Goal: Communication & Community: Answer question/provide support

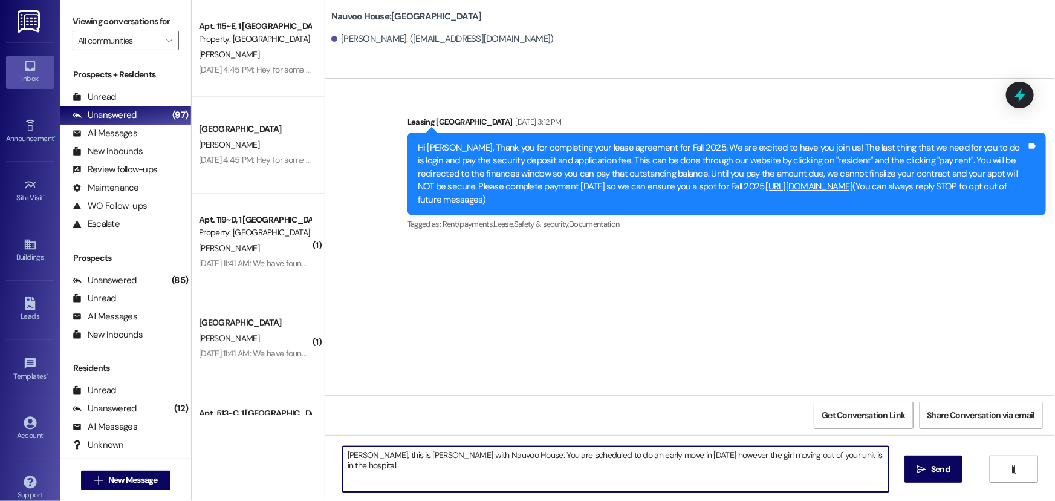
click at [565, 456] on textarea "[PERSON_NAME], this is [PERSON_NAME] with Nauvoo House. You are scheduled to do…" at bounding box center [616, 468] width 546 height 45
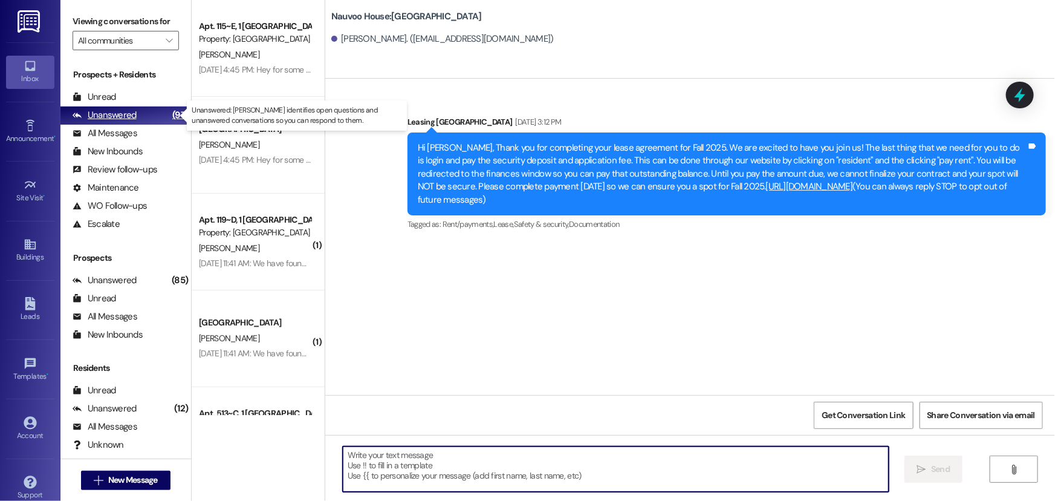
click at [111, 109] on div "Unanswered" at bounding box center [105, 115] width 64 height 13
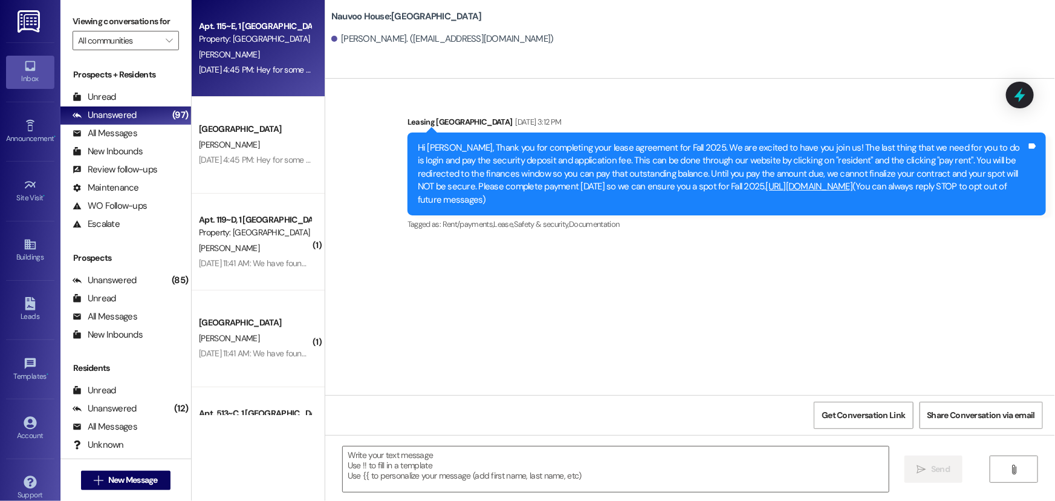
click at [269, 56] on div "[PERSON_NAME]" at bounding box center [255, 54] width 114 height 15
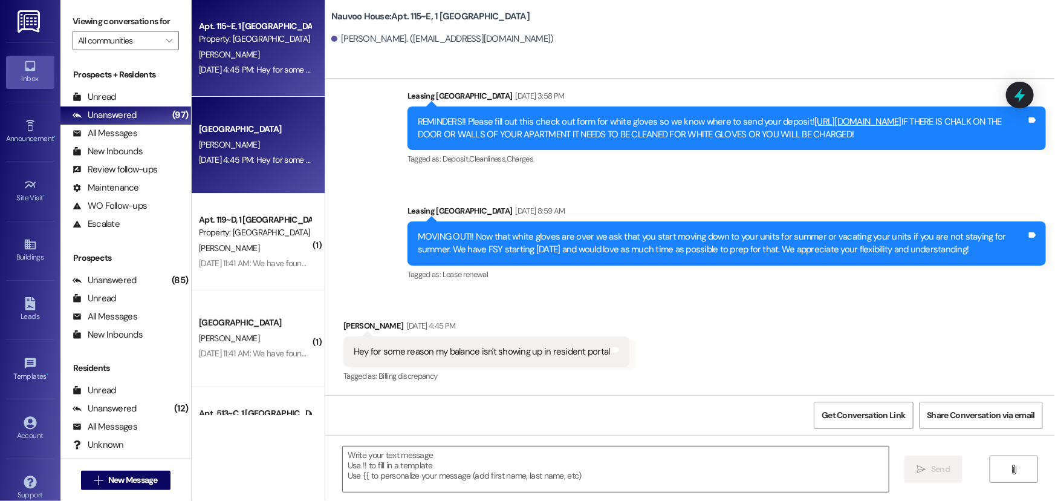
scroll to position [28329, 0]
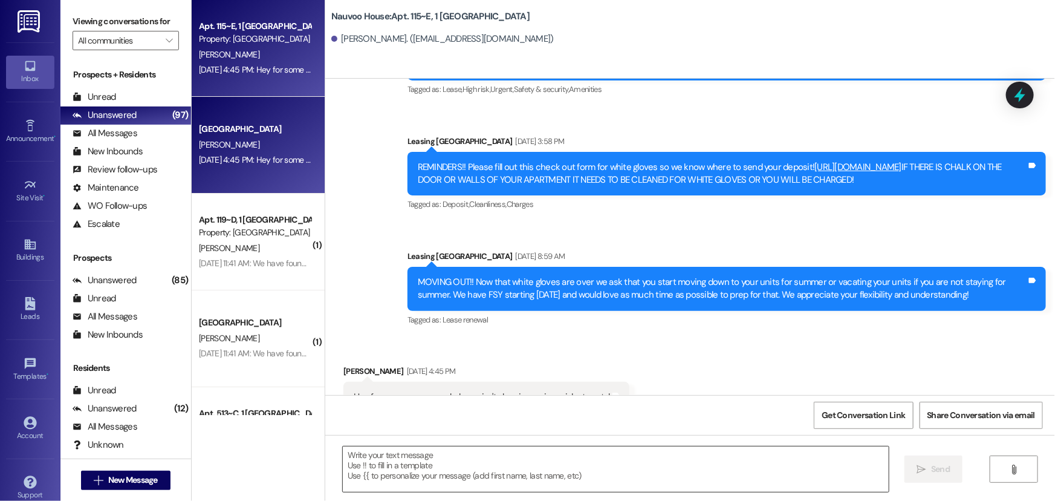
click at [570, 473] on textarea at bounding box center [616, 468] width 546 height 45
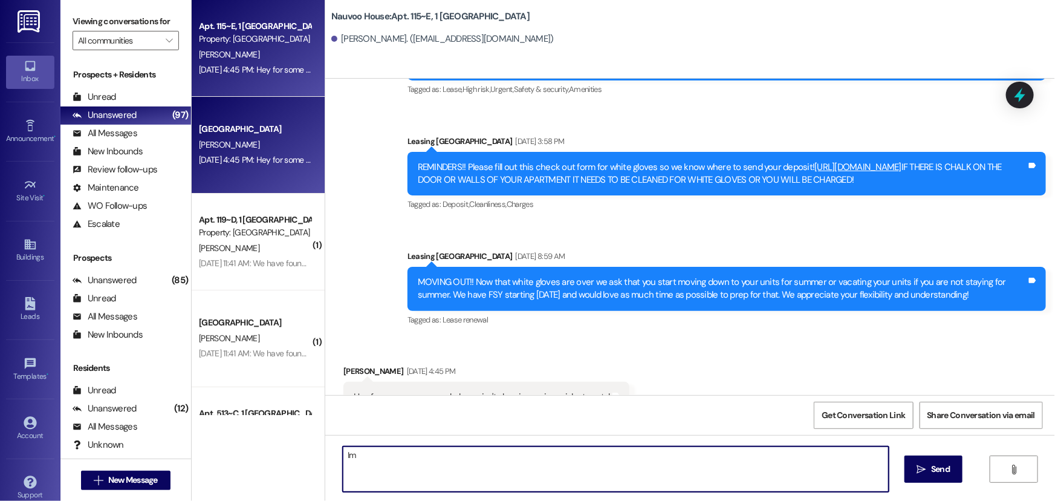
type textarea "I"
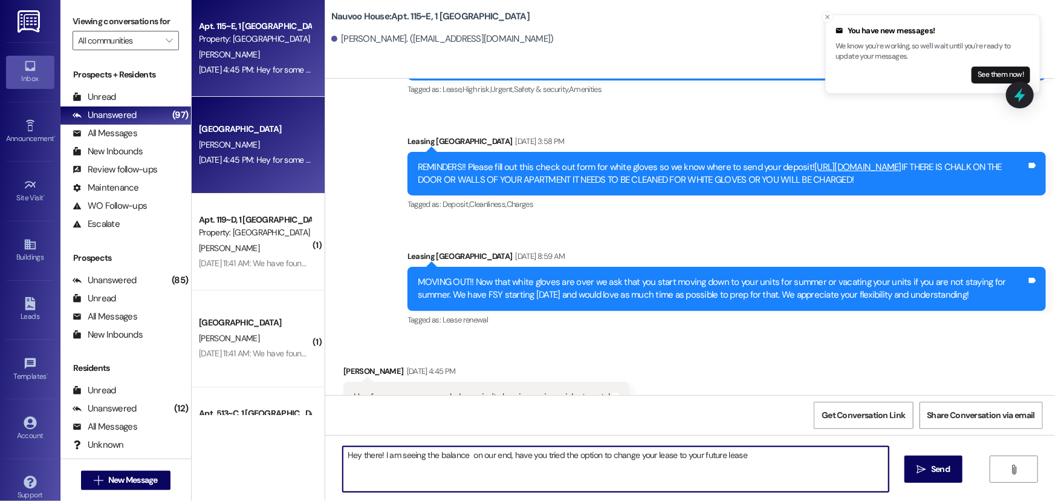
type textarea "Hey there! I am seeing the balance on our end, have you tried the option to cha…"
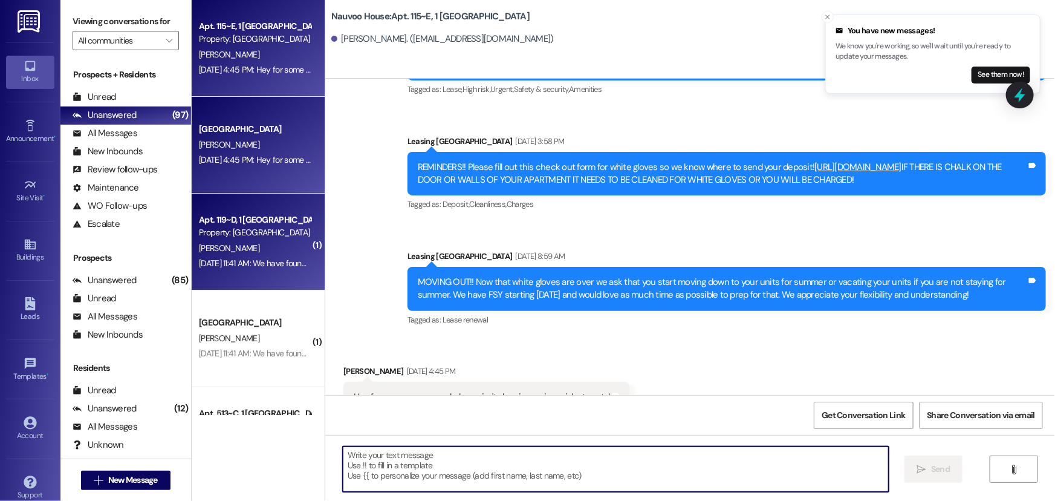
scroll to position [28329, 0]
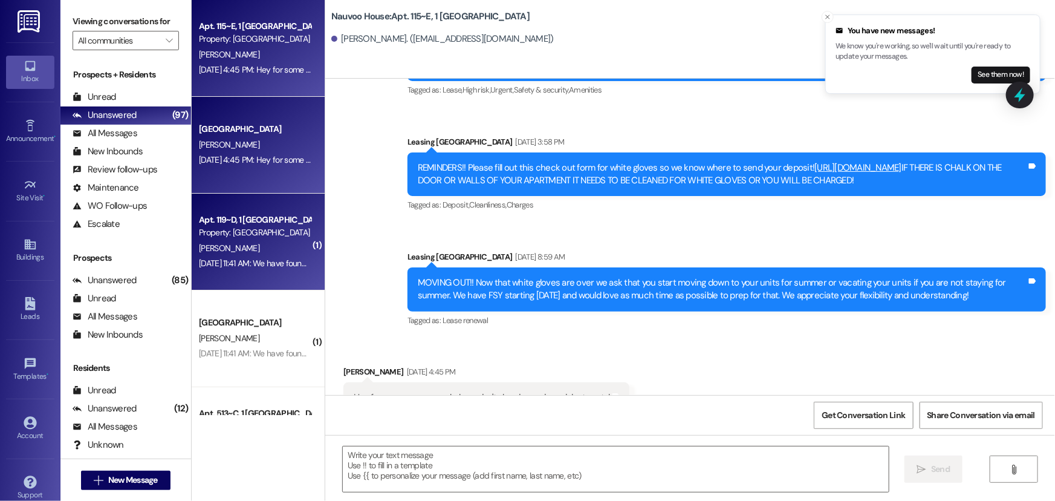
click at [253, 233] on div "Property: [GEOGRAPHIC_DATA]" at bounding box center [255, 232] width 112 height 13
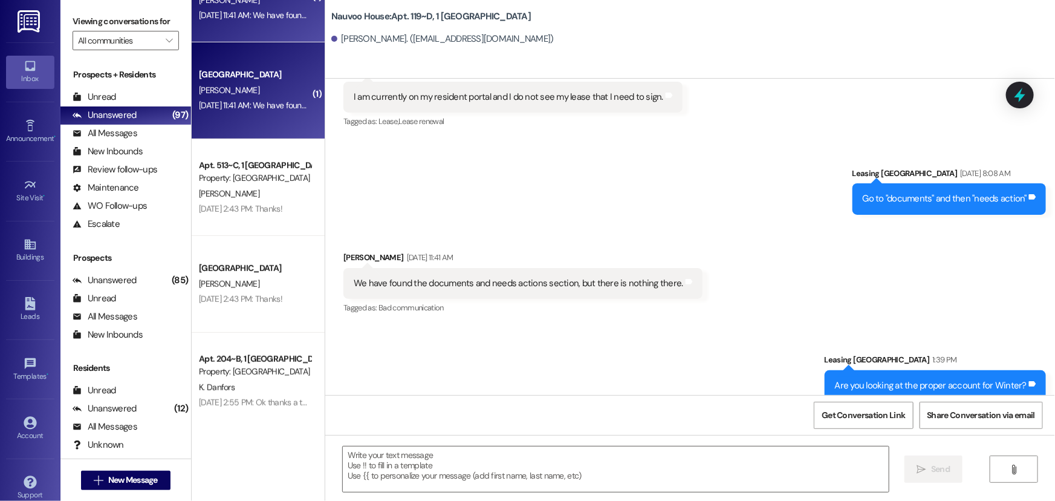
scroll to position [275, 0]
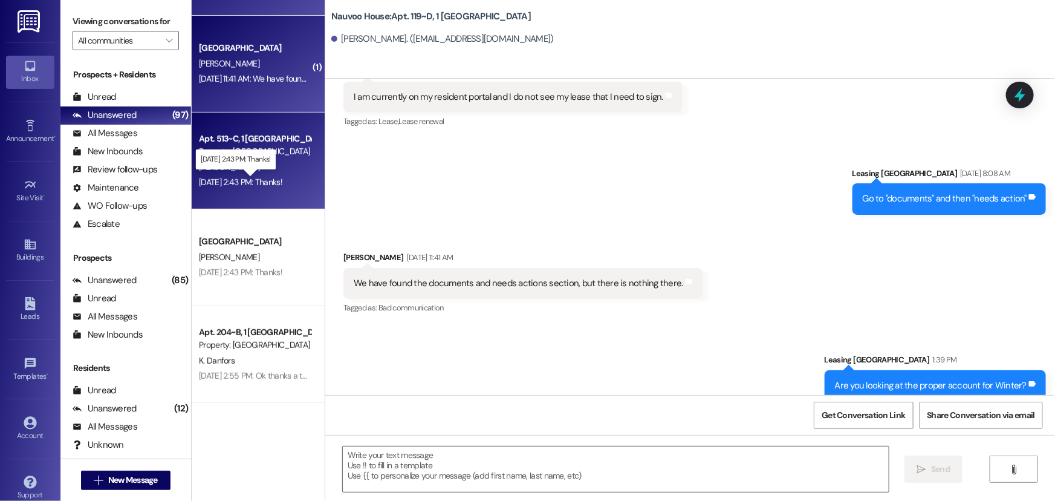
click at [269, 177] on div "[DATE] 2:43 PM: Thanks! [DATE] 2:43 PM: Thanks!" at bounding box center [240, 182] width 83 height 11
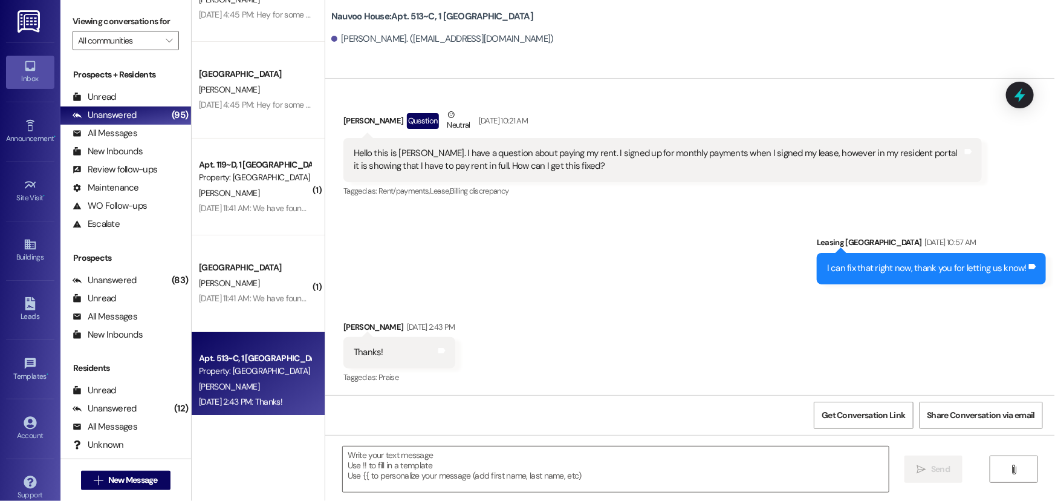
scroll to position [0, 0]
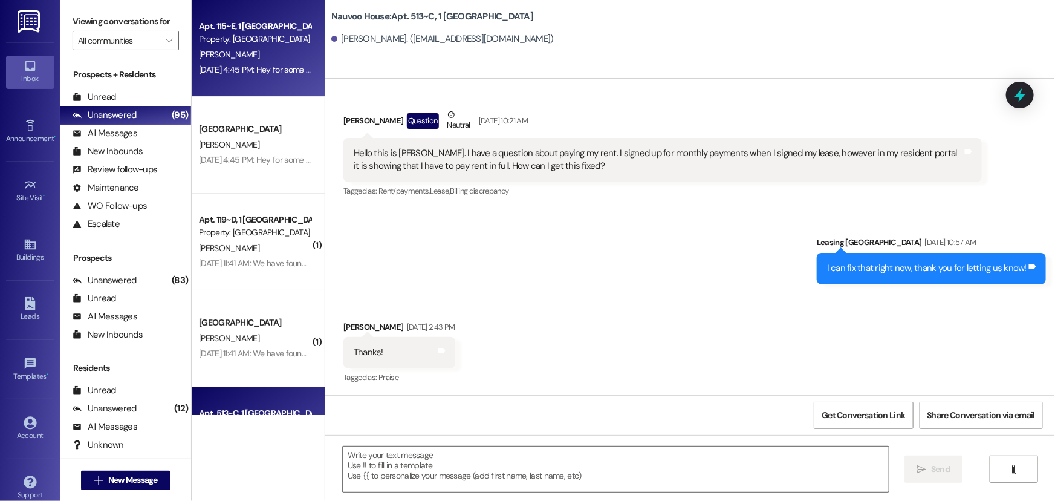
click at [244, 66] on div "[DATE] 4:45 PM: Hey for some reason my balance isn't showing up in resident por…" at bounding box center [345, 69] width 293 height 11
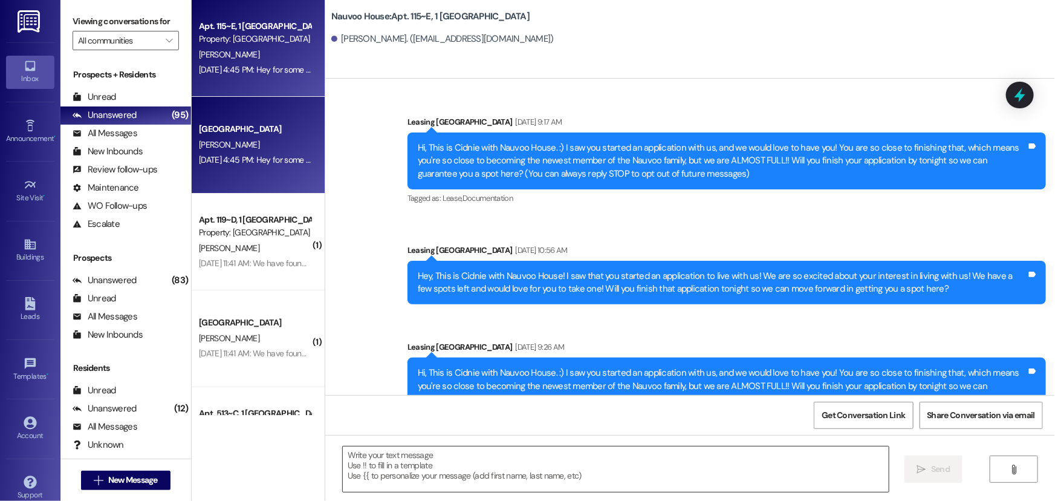
scroll to position [28621, 0]
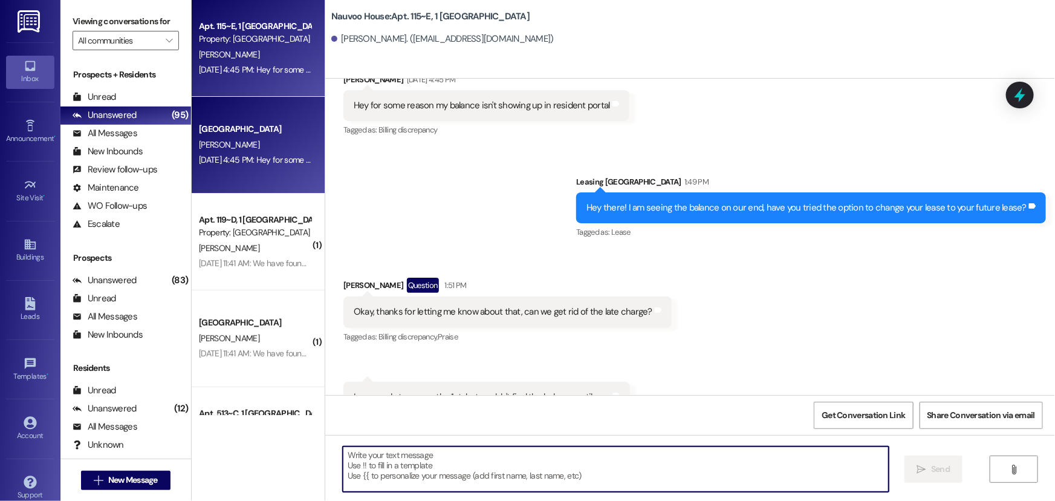
click at [435, 469] on textarea at bounding box center [616, 468] width 546 height 45
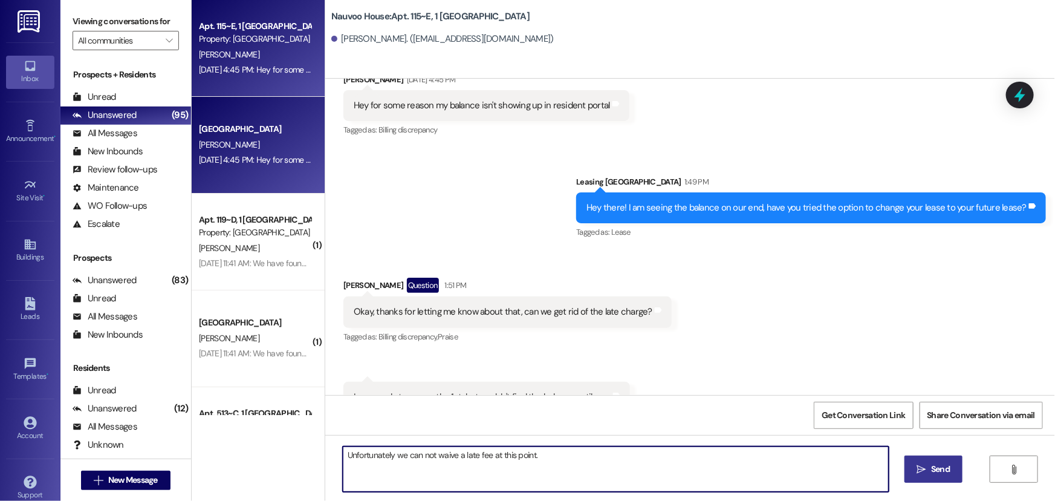
type textarea "Unfortunately we can not waive a late fee at this point."
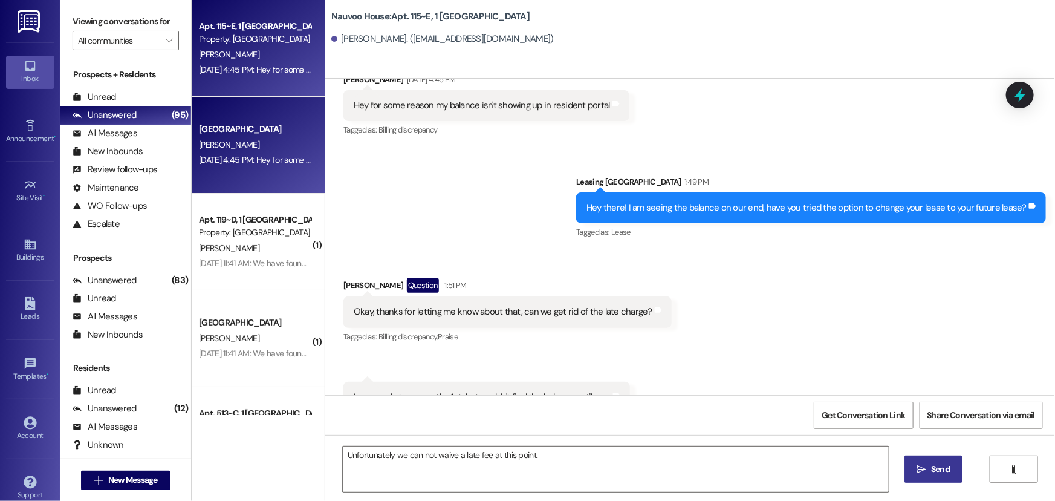
click at [931, 475] on span "Send" at bounding box center [940, 469] width 19 height 13
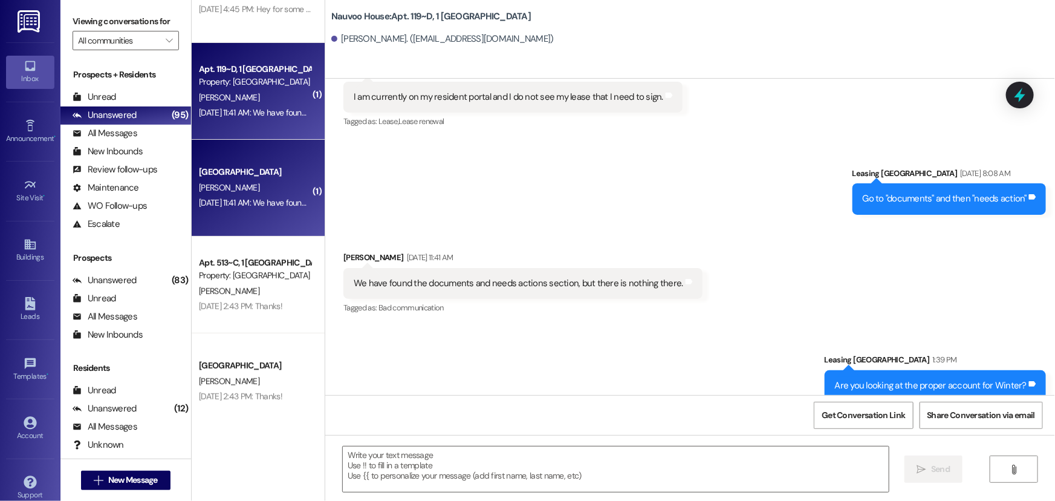
scroll to position [220, 0]
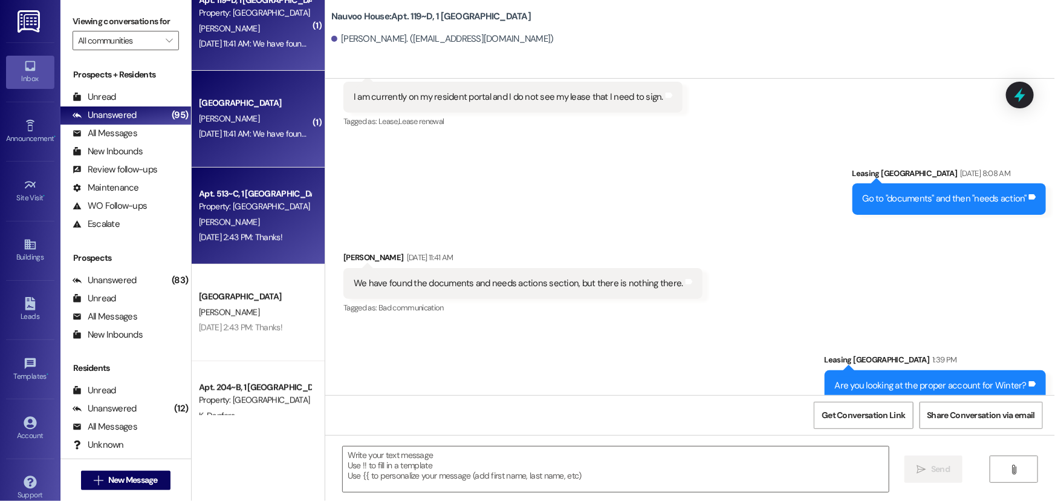
click at [235, 208] on div "Property: [GEOGRAPHIC_DATA]" at bounding box center [255, 206] width 112 height 13
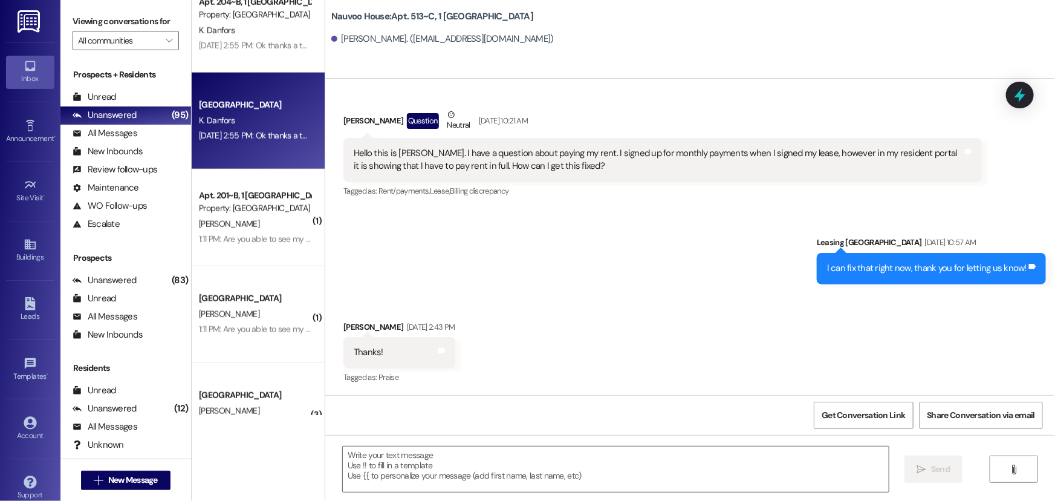
scroll to position [550, 0]
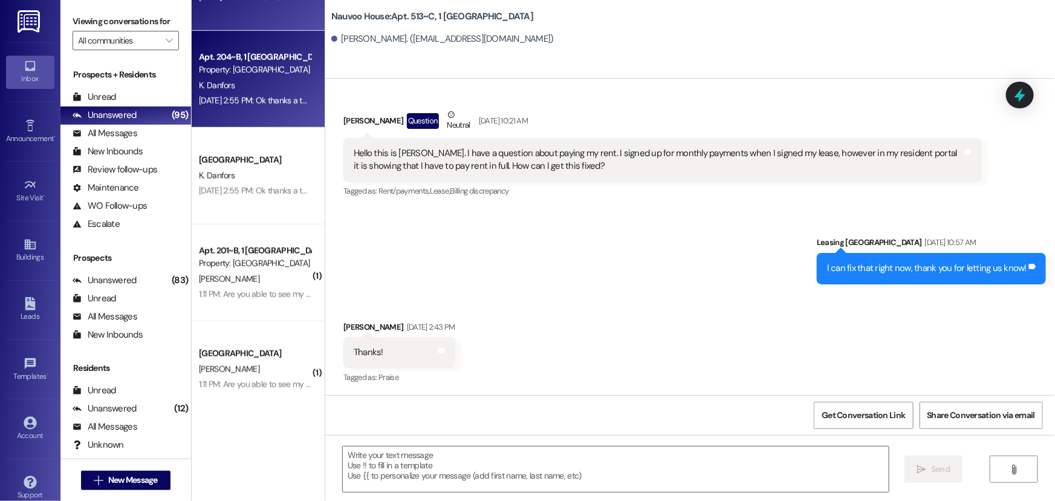
click at [243, 89] on div "K. Danfors" at bounding box center [255, 85] width 114 height 15
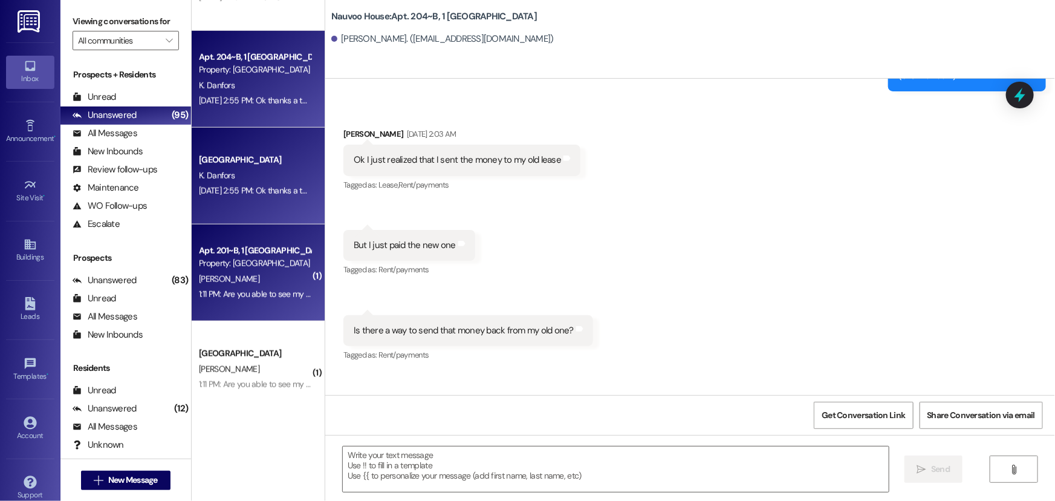
scroll to position [29110, 0]
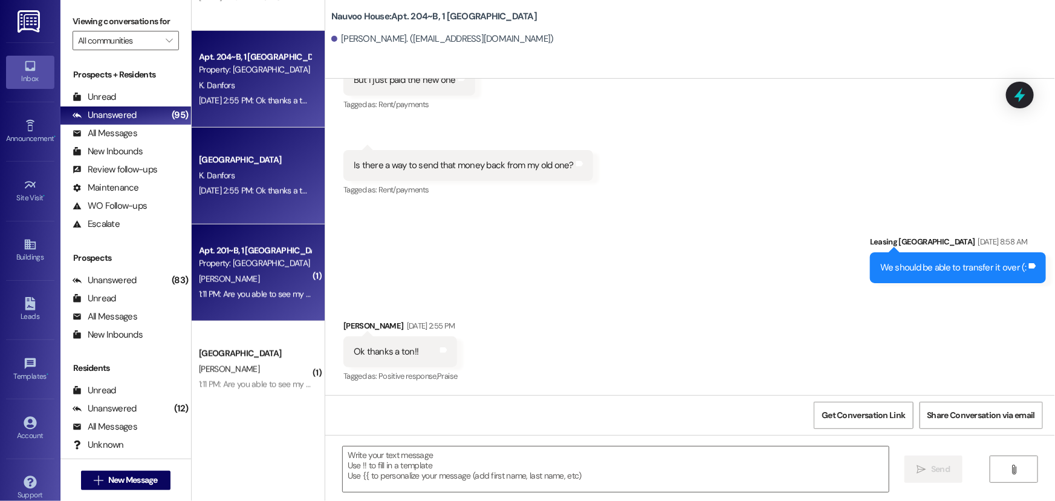
click at [242, 256] on div "Apt. 201~B, 1 [GEOGRAPHIC_DATA]" at bounding box center [255, 250] width 112 height 13
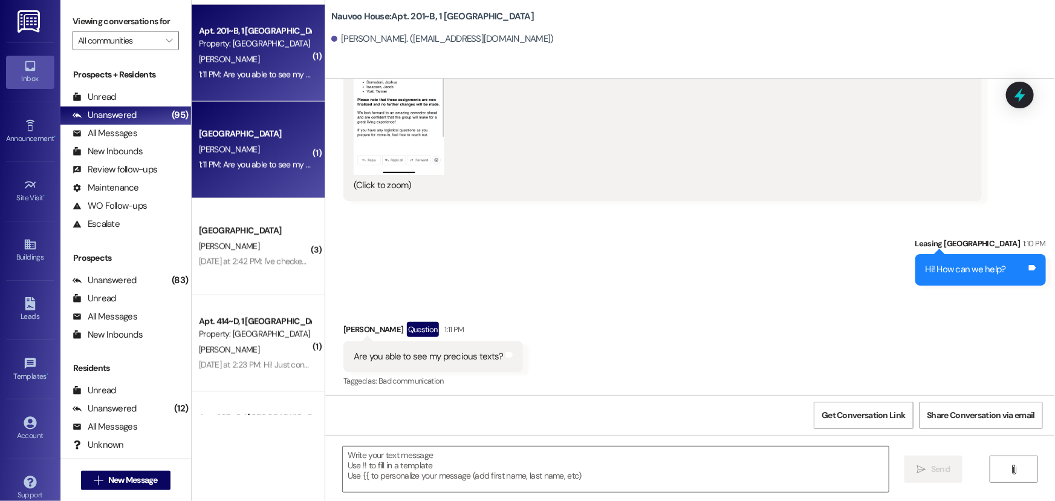
scroll to position [16691, 0]
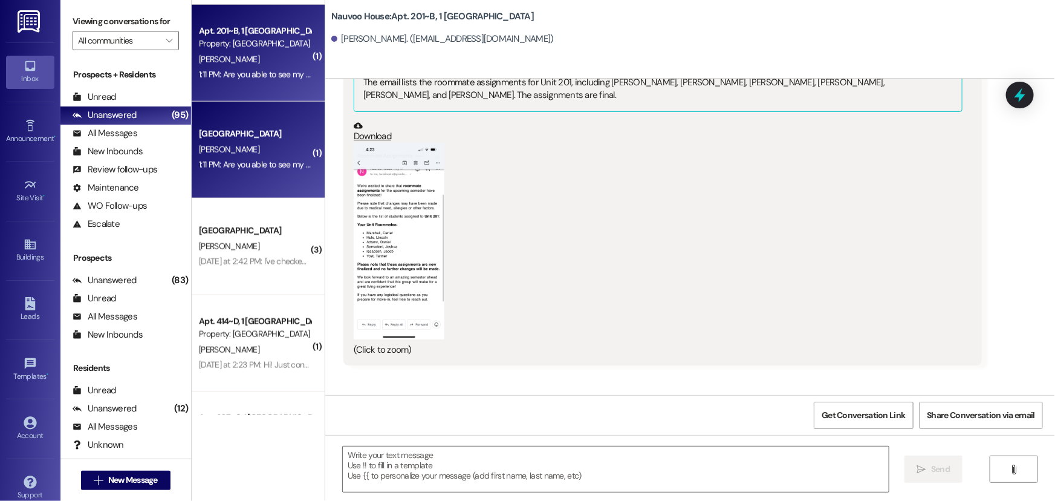
click at [412, 242] on button "Zoom image" at bounding box center [399, 241] width 91 height 197
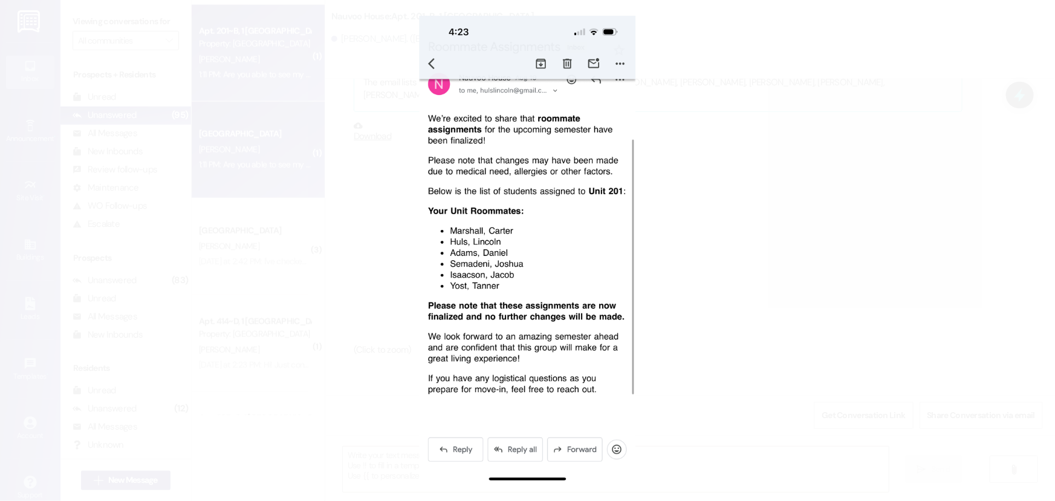
click at [357, 251] on button "Unzoom image" at bounding box center [527, 250] width 1055 height 501
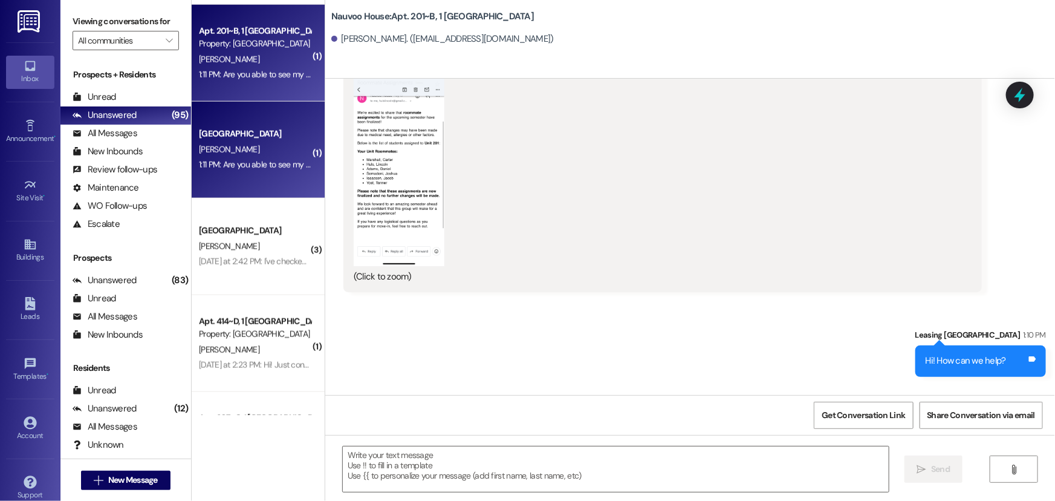
scroll to position [16746, 0]
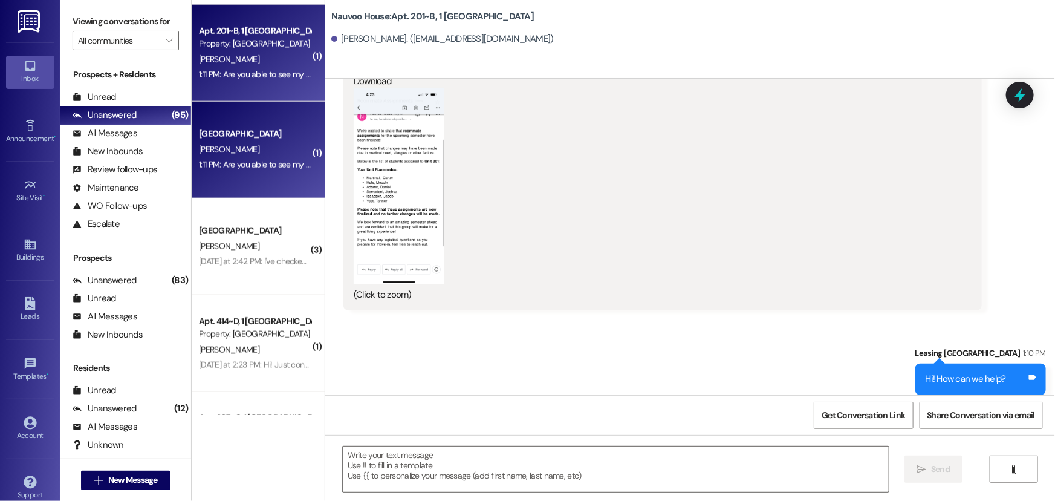
click at [403, 186] on button "Zoom image" at bounding box center [399, 186] width 91 height 197
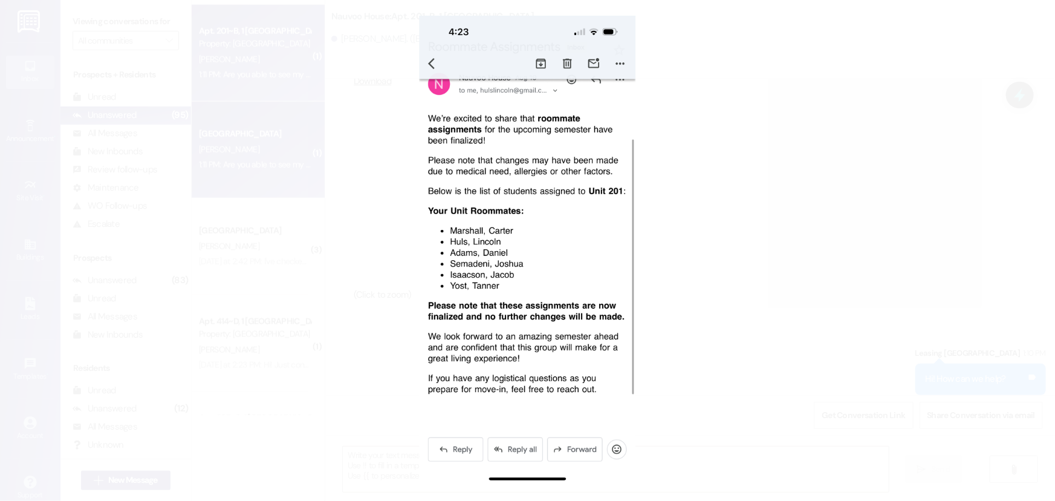
click at [889, 114] on button "Unzoom image" at bounding box center [527, 250] width 1055 height 501
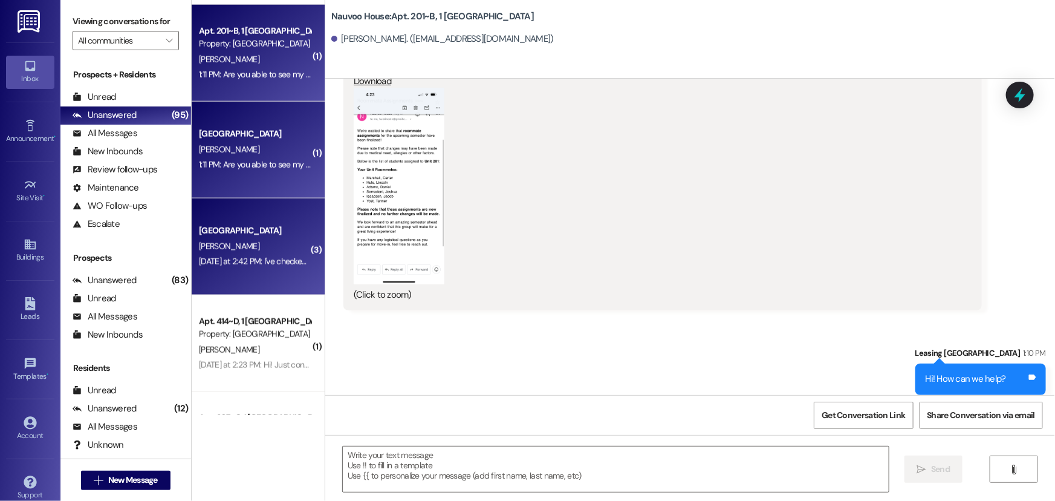
click at [258, 213] on div "[GEOGRAPHIC_DATA] Prospect [PERSON_NAME] [DATE] at 2:42 PM: I've checked reside…" at bounding box center [258, 246] width 133 height 97
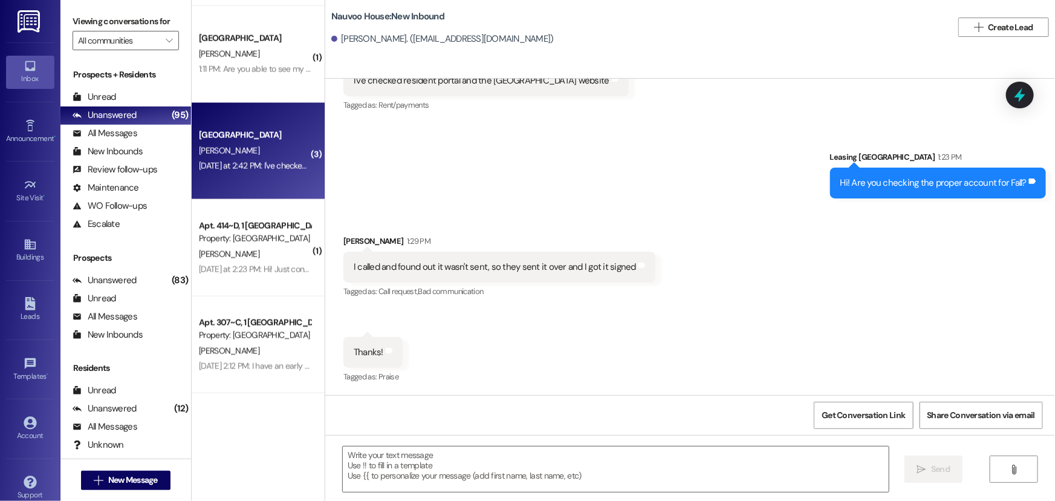
scroll to position [1044, 0]
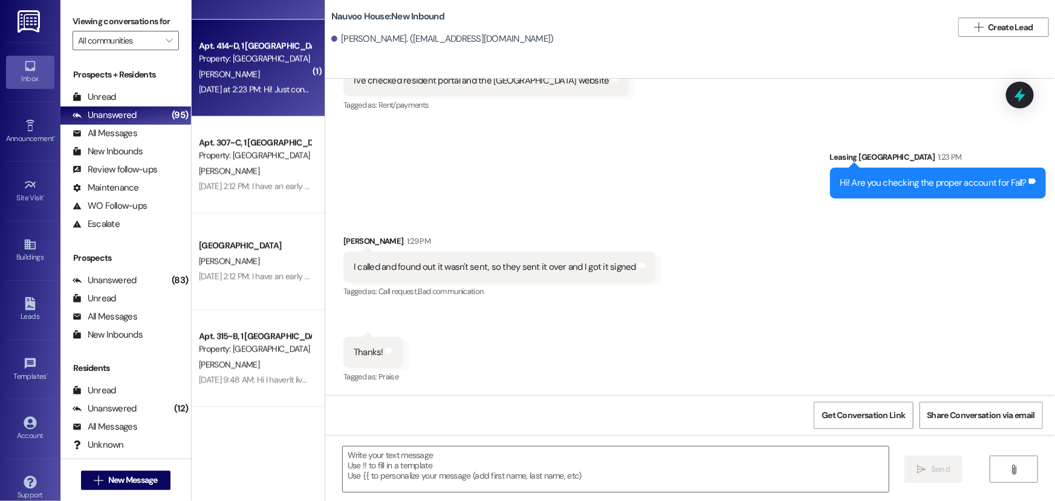
click at [266, 77] on div "[PERSON_NAME]" at bounding box center [255, 74] width 114 height 15
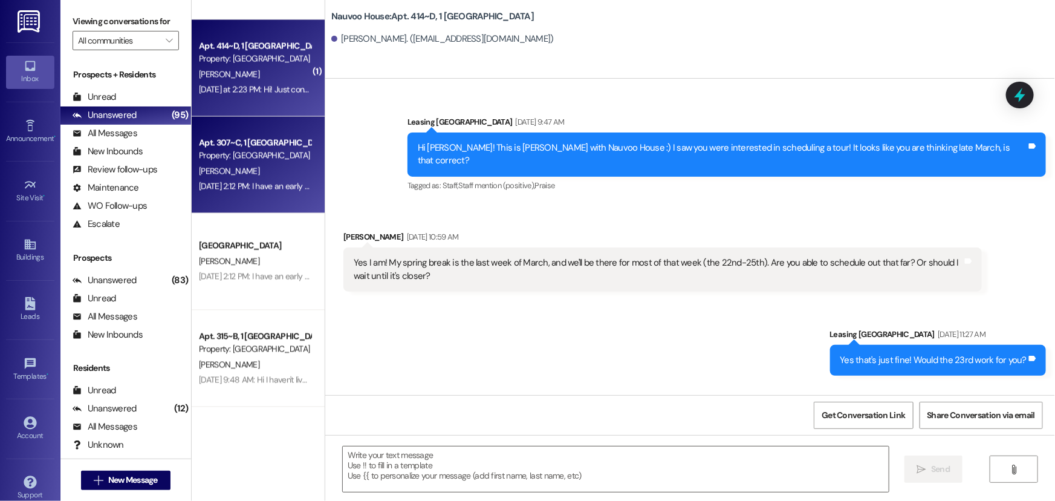
scroll to position [37769, 0]
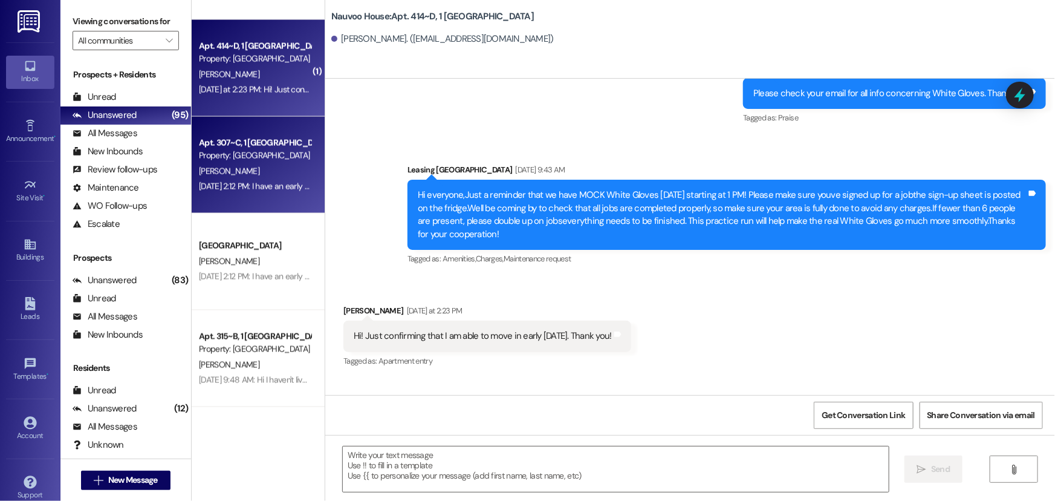
click at [271, 157] on div "Property: [GEOGRAPHIC_DATA]" at bounding box center [255, 155] width 112 height 13
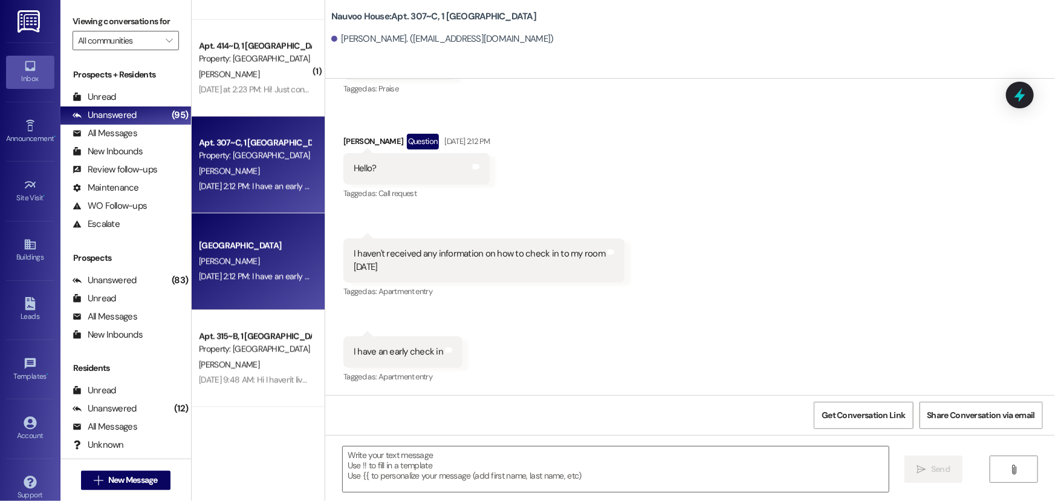
scroll to position [9174, 0]
